Goal: Use online tool/utility: Utilize a website feature to perform a specific function

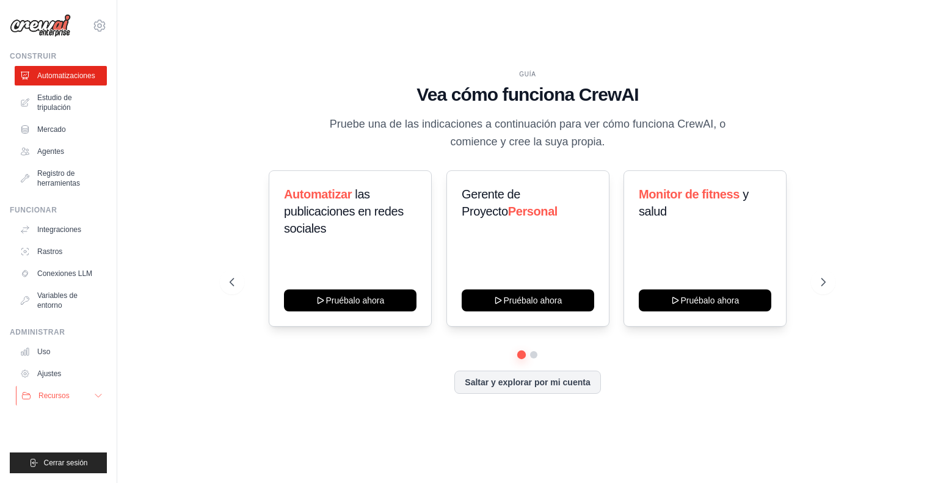
click at [103, 395] on button "Recursos" at bounding box center [62, 396] width 92 height 20
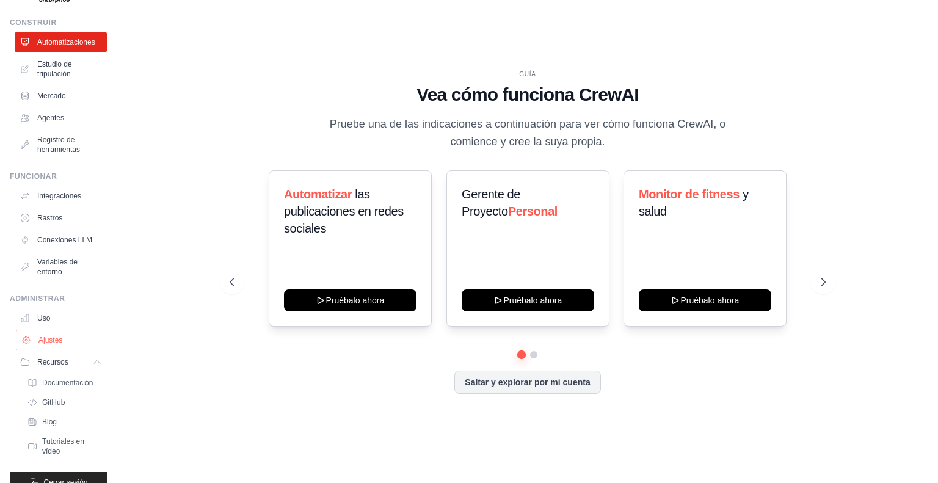
scroll to position [53, 0]
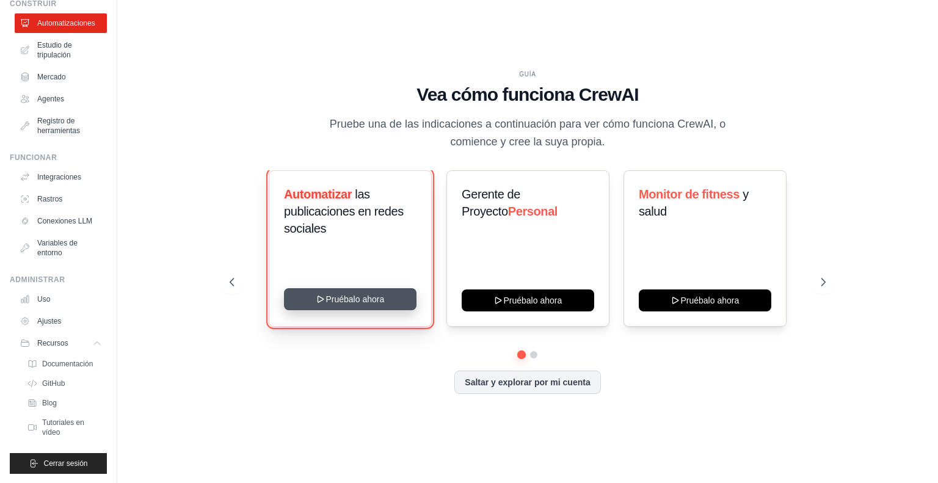
click at [365, 299] on button "Pruébalo ahora" at bounding box center [350, 299] width 133 height 22
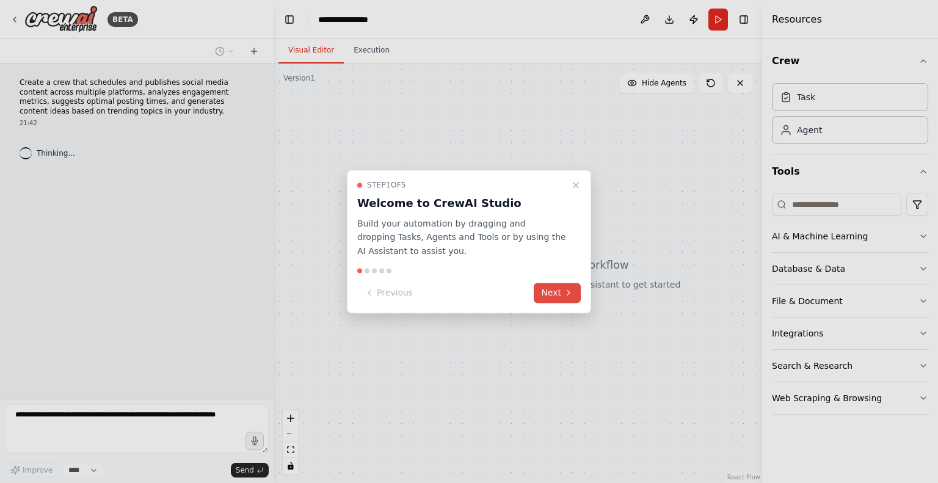
click at [571, 289] on icon at bounding box center [569, 293] width 10 height 10
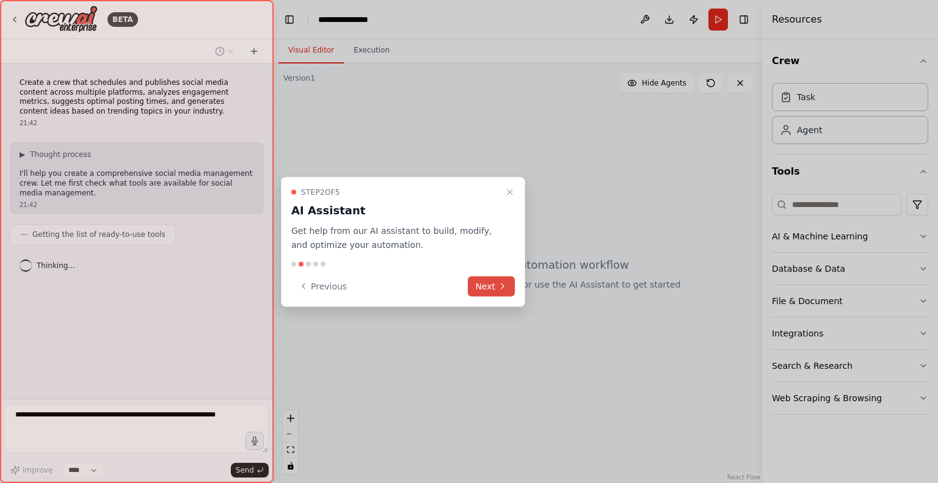
click at [486, 283] on button "Next" at bounding box center [491, 286] width 47 height 20
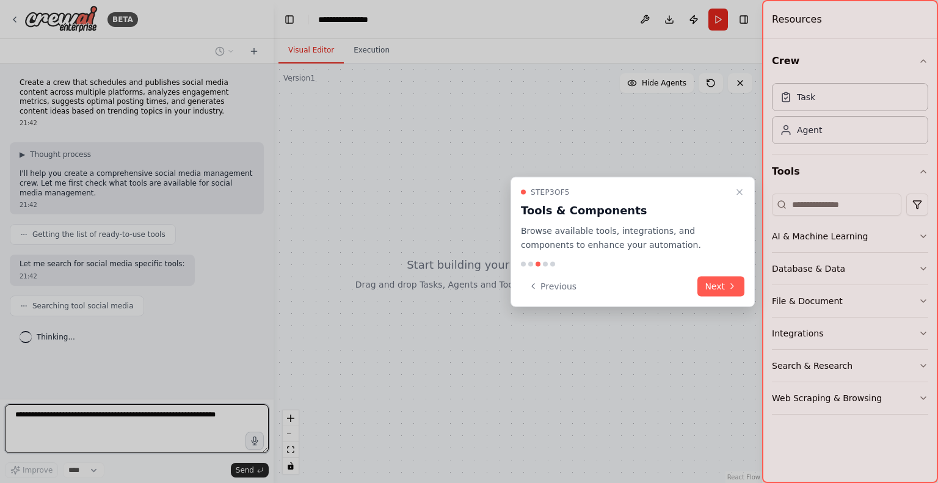
click at [724, 286] on button "Next" at bounding box center [720, 286] width 47 height 20
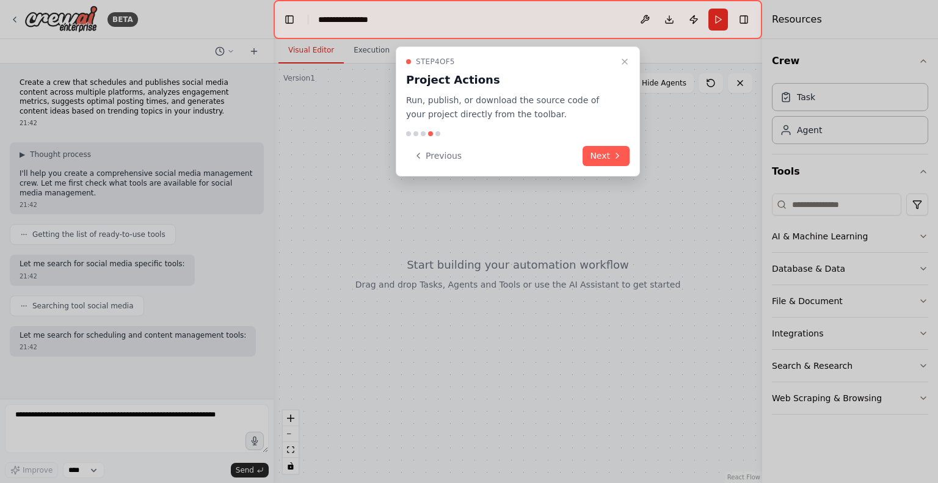
scroll to position [28, 0]
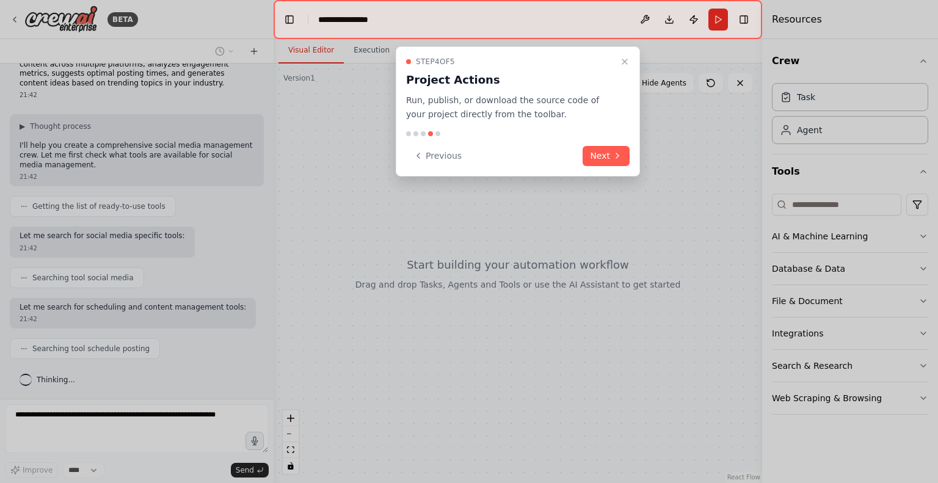
click at [623, 155] on button "Next" at bounding box center [606, 156] width 47 height 20
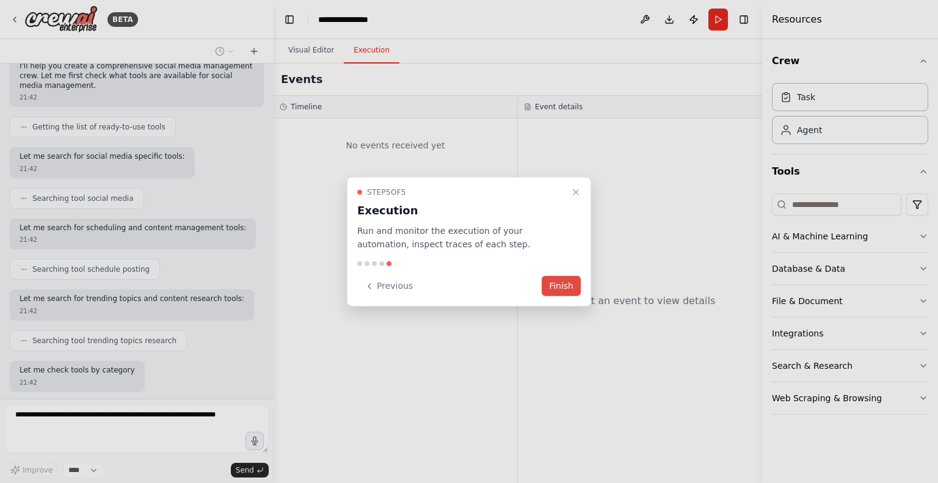
scroll to position [170, 0]
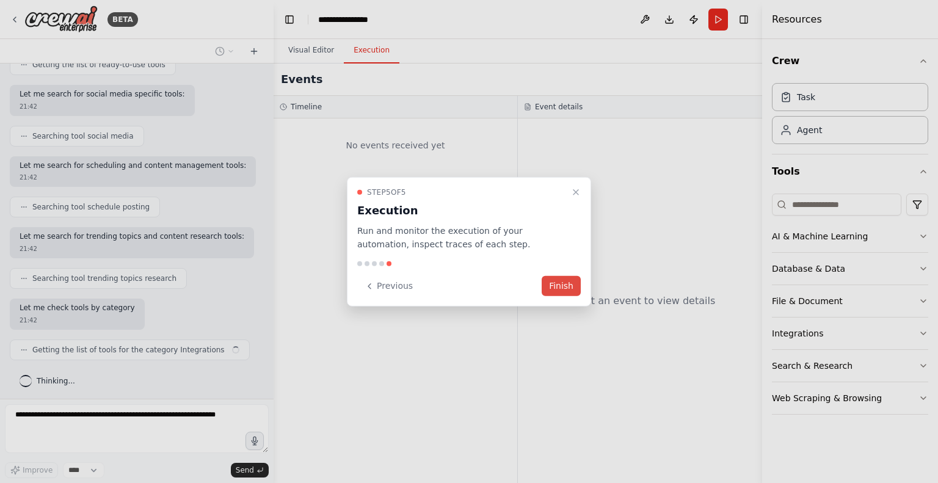
click at [564, 283] on button "Finish" at bounding box center [561, 286] width 39 height 20
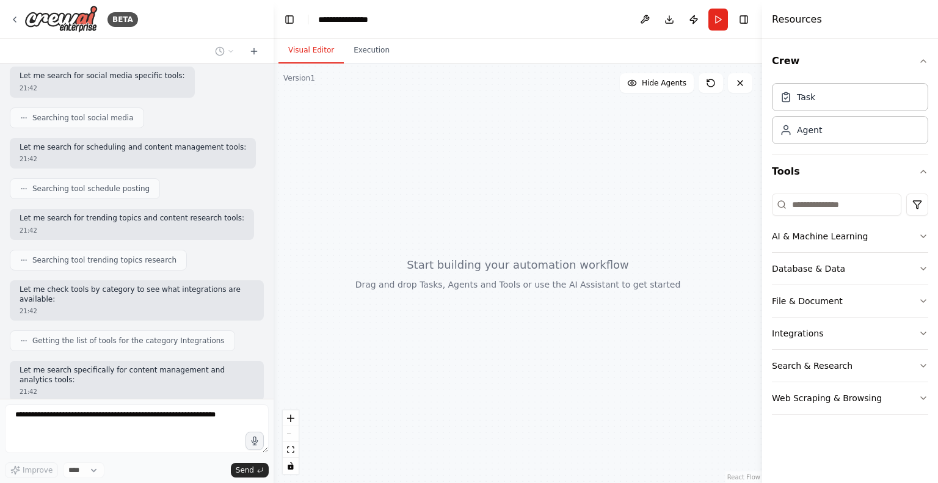
scroll to position [250, 0]
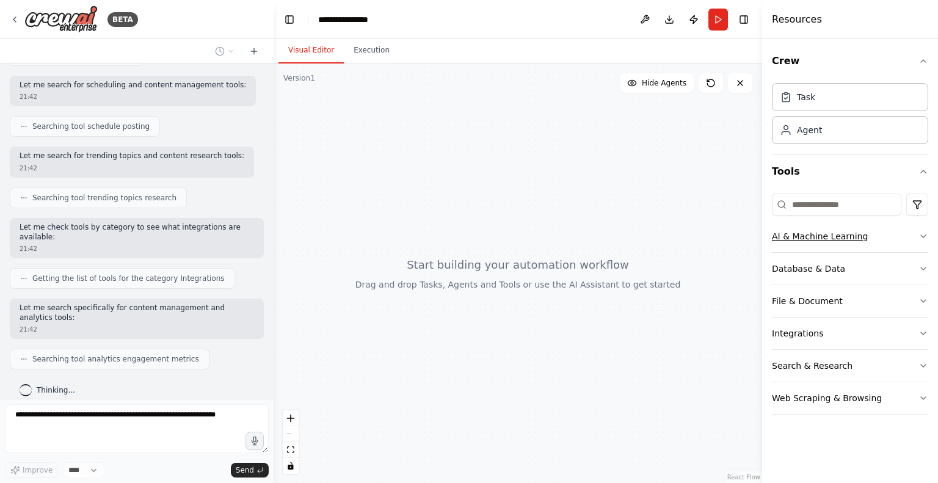
click at [925, 234] on icon "button" at bounding box center [924, 236] width 10 height 10
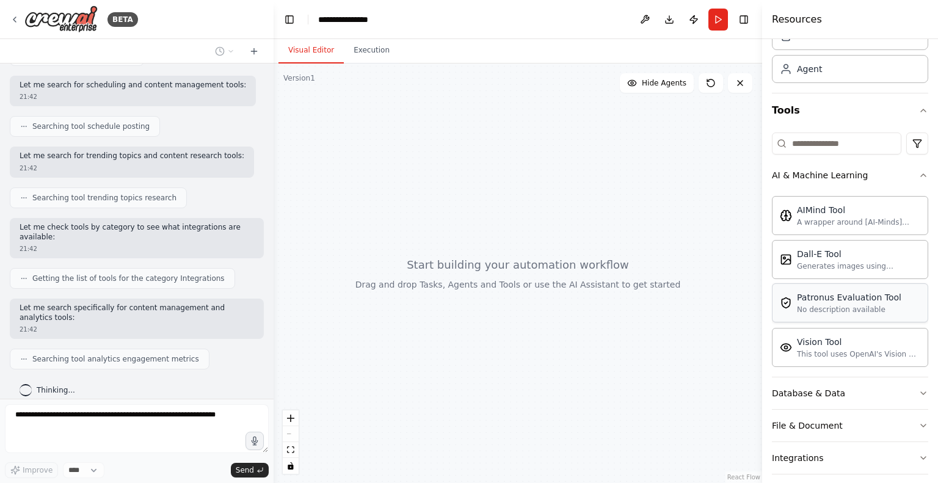
scroll to position [0, 0]
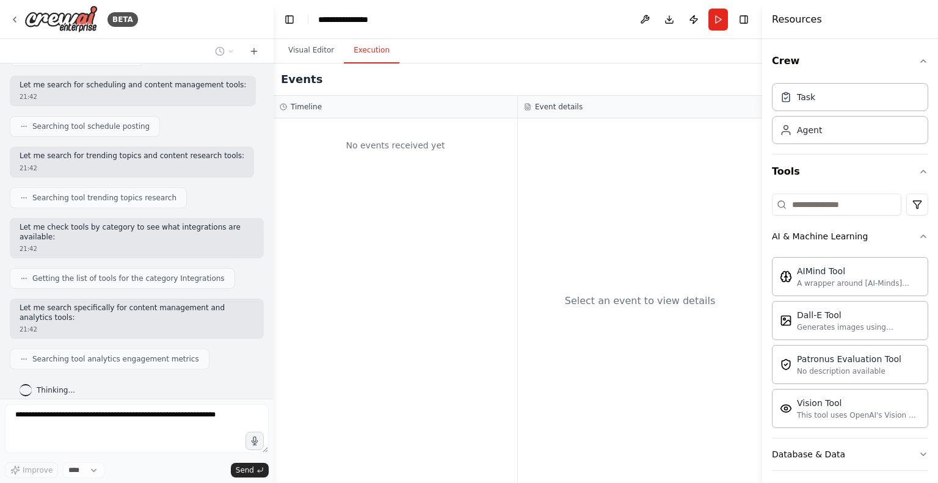
click at [362, 51] on button "Execution" at bounding box center [372, 51] width 56 height 26
click at [312, 52] on button "Visual Editor" at bounding box center [311, 51] width 65 height 26
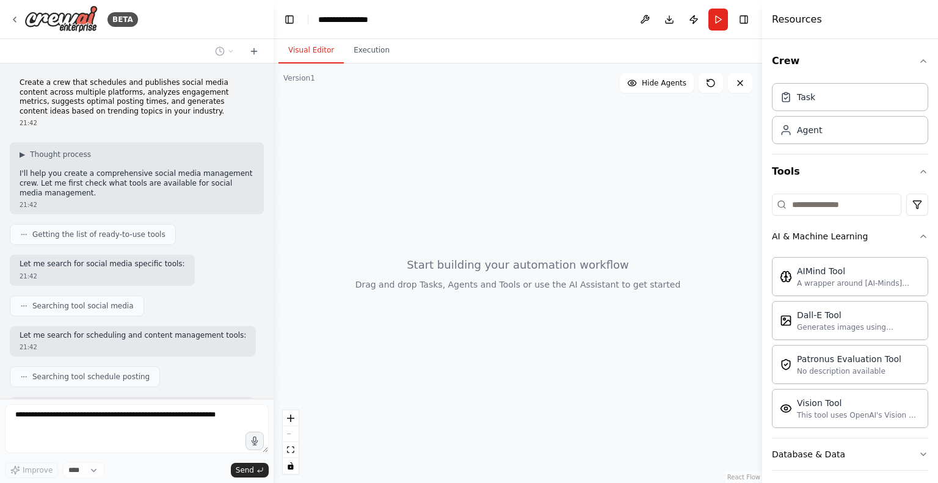
scroll to position [331, 0]
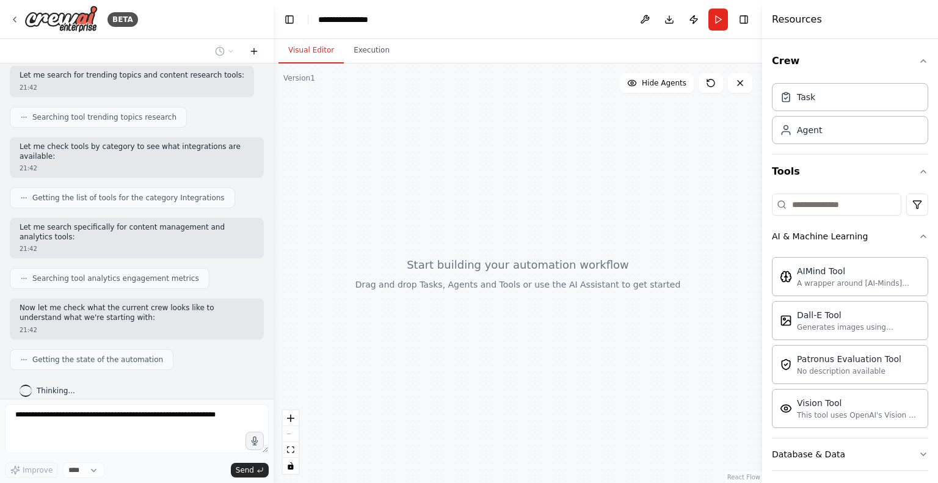
click at [253, 47] on icon at bounding box center [254, 51] width 10 height 10
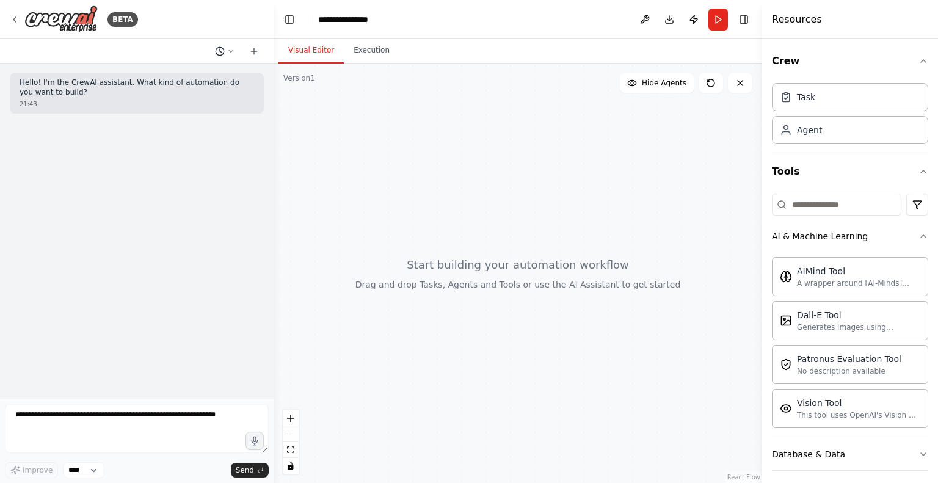
click at [230, 51] on icon at bounding box center [231, 51] width 4 height 2
click at [175, 97] on span "Create a crew that schedules and publishes social media content across multiple…" at bounding box center [178, 96] width 90 height 10
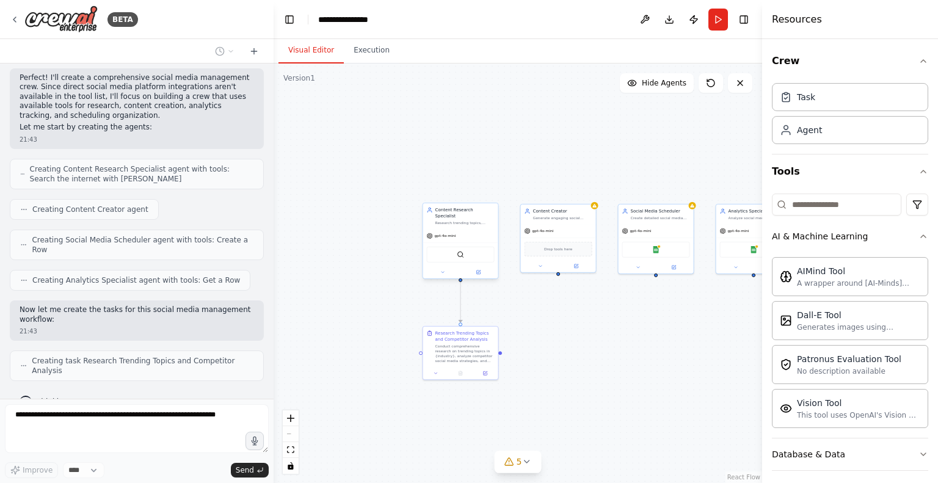
scroll to position [633, 0]
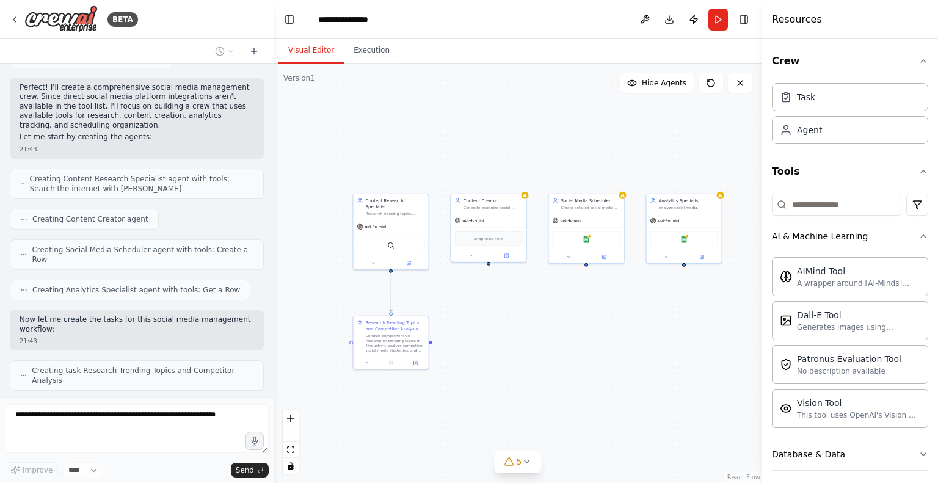
drag, startPoint x: 551, startPoint y: 149, endPoint x: 481, endPoint y: 139, distance: 71.0
click at [481, 139] on div ".deletable-edge-delete-btn { width: 20px; height: 20px; border: 0px solid #ffff…" at bounding box center [518, 274] width 489 height 420
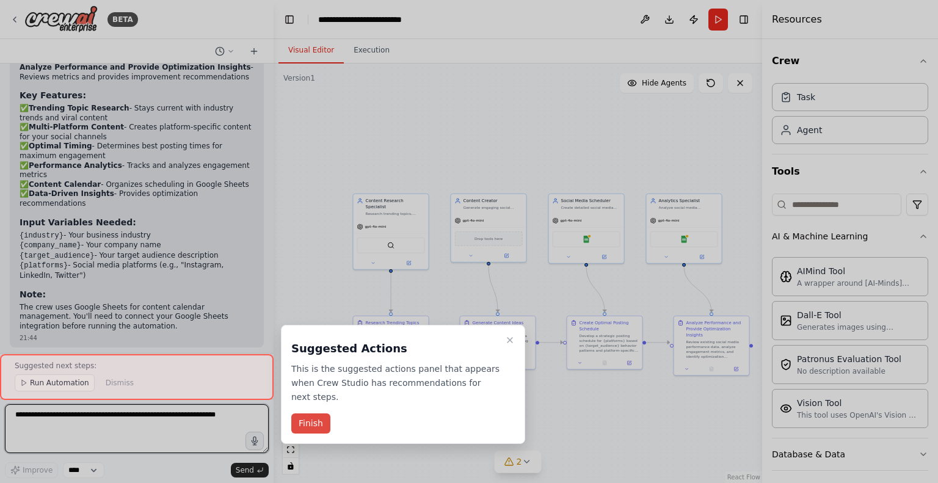
scroll to position [1478, 0]
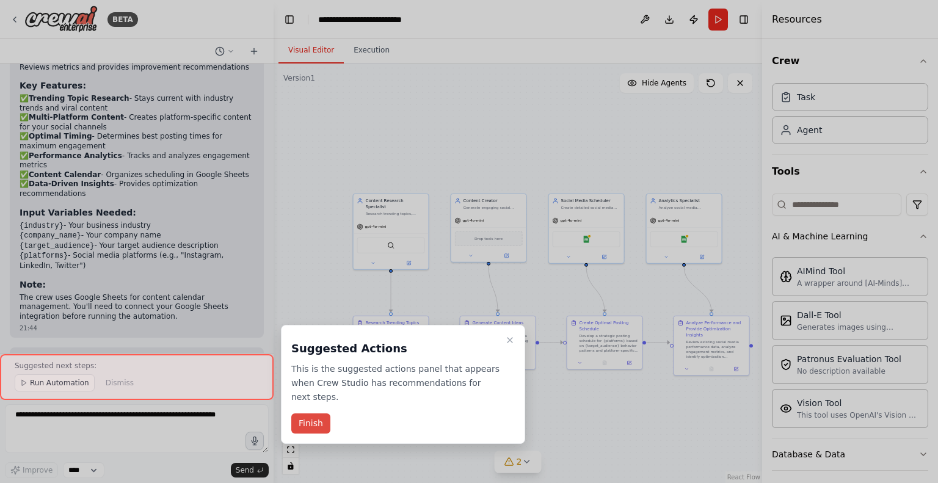
click at [313, 413] on button "Finish" at bounding box center [310, 423] width 39 height 20
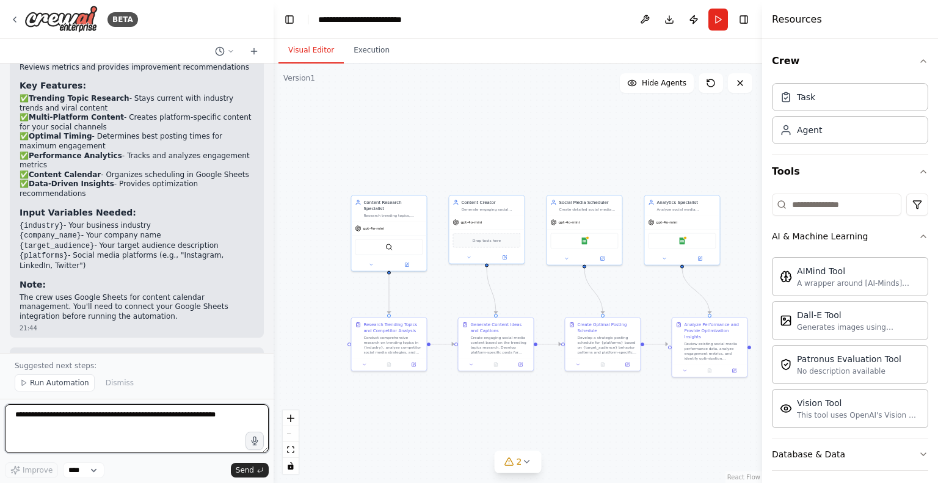
click at [112, 426] on textarea at bounding box center [137, 428] width 264 height 49
type textarea "**********"
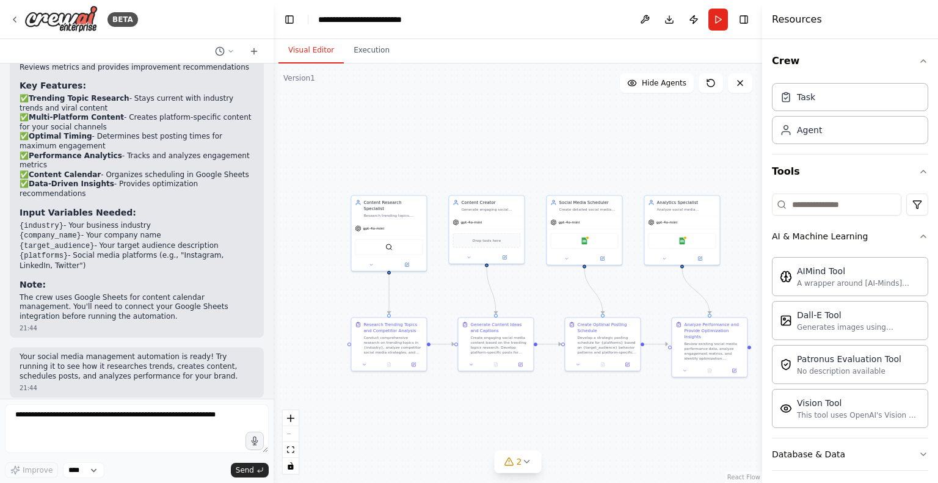
scroll to position [1514, 0]
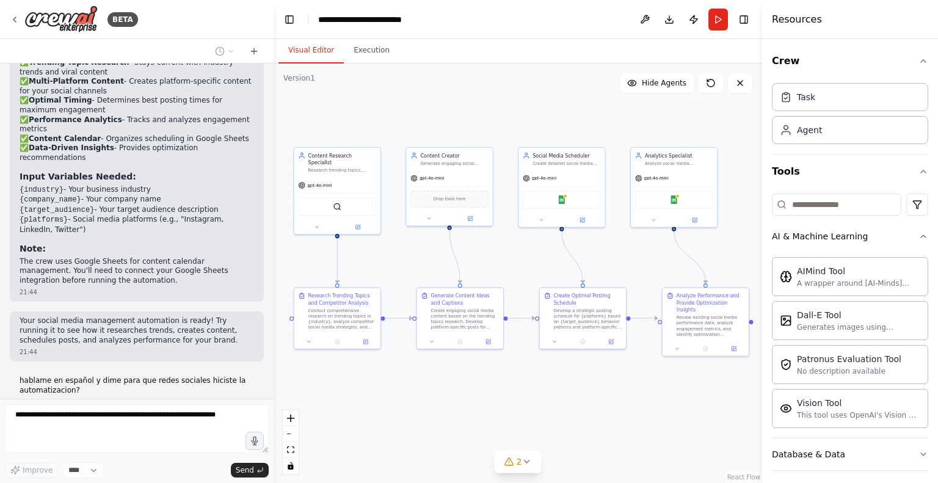
drag, startPoint x: 567, startPoint y: 129, endPoint x: 537, endPoint y: 98, distance: 42.8
click at [537, 98] on div ".deletable-edge-delete-btn { width: 20px; height: 20px; border: 0px solid #ffff…" at bounding box center [518, 274] width 489 height 420
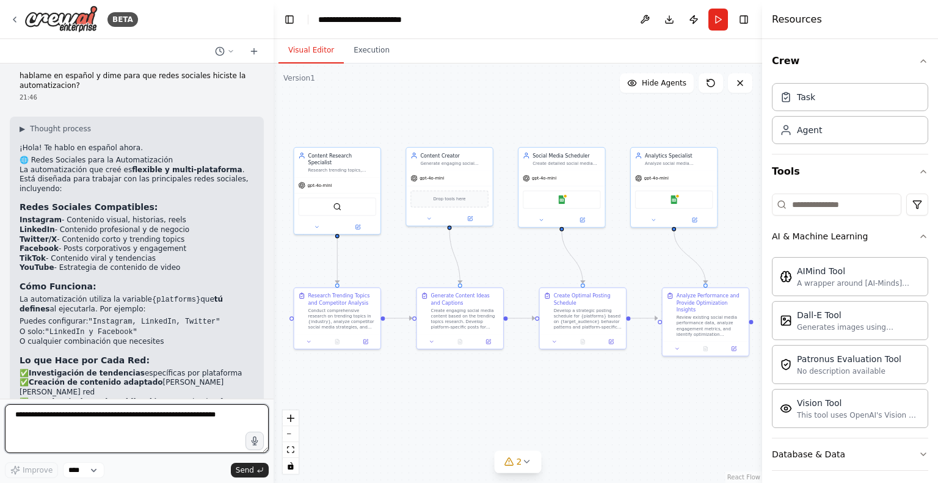
scroll to position [1880, 0]
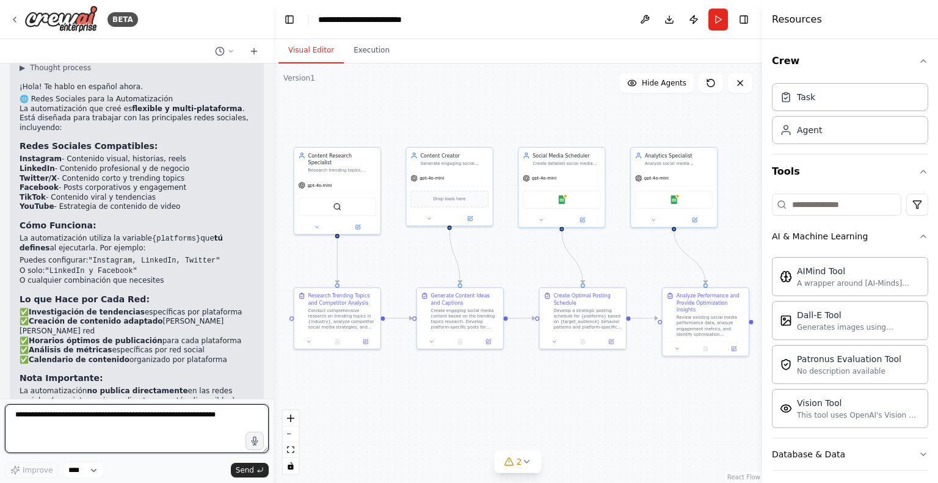
click at [156, 426] on textarea at bounding box center [137, 428] width 264 height 49
click at [153, 421] on textarea at bounding box center [137, 428] width 264 height 49
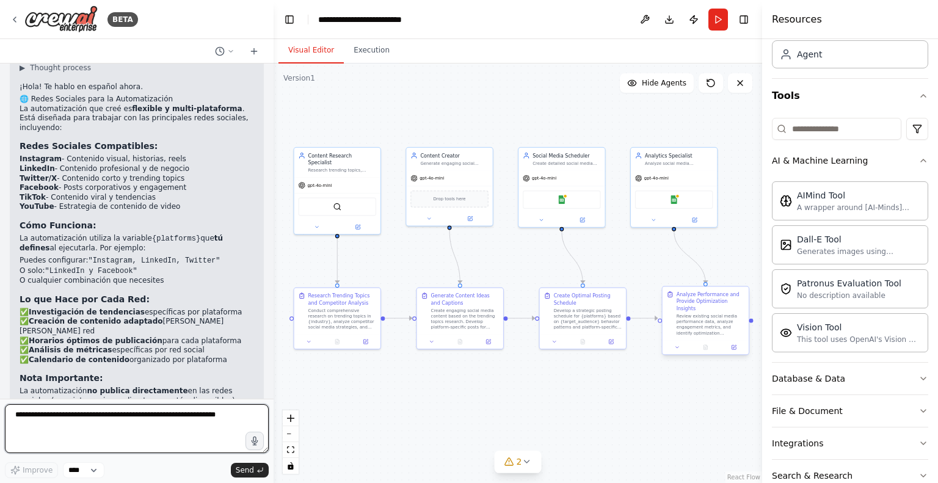
scroll to position [134, 0]
